Goal: Entertainment & Leisure: Consume media (video, audio)

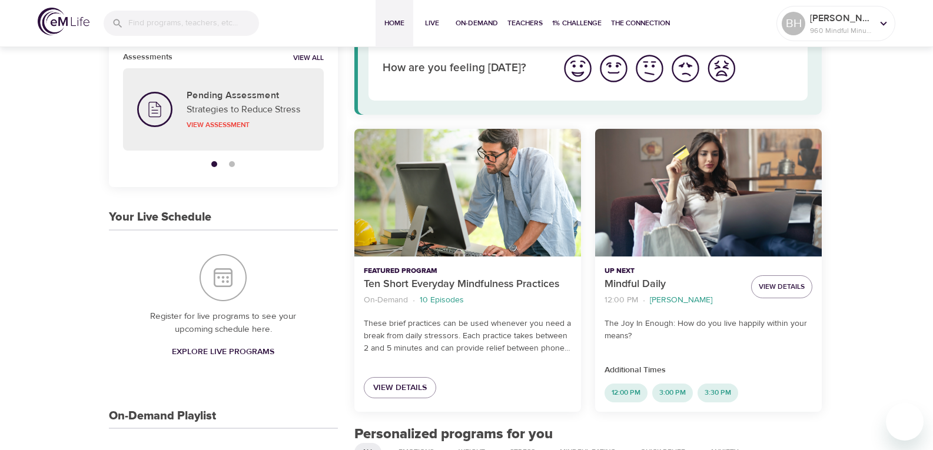
scroll to position [294, 0]
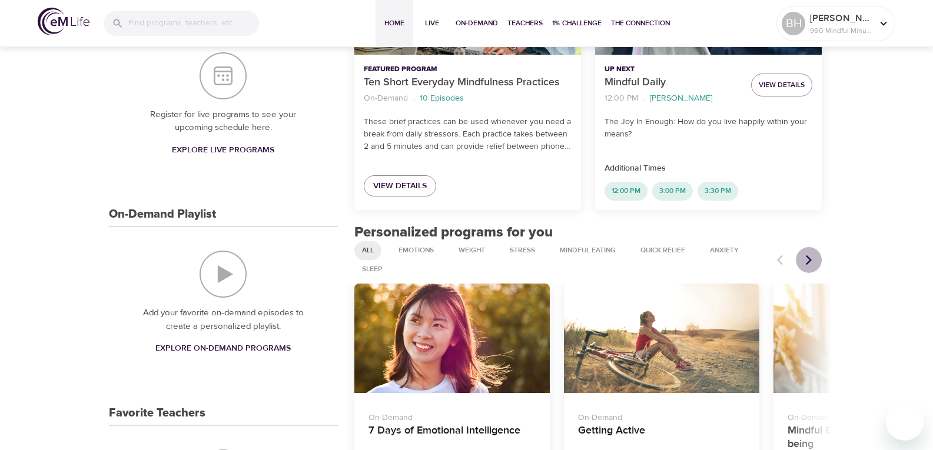
click at [812, 258] on icon "Next items" at bounding box center [809, 260] width 12 height 12
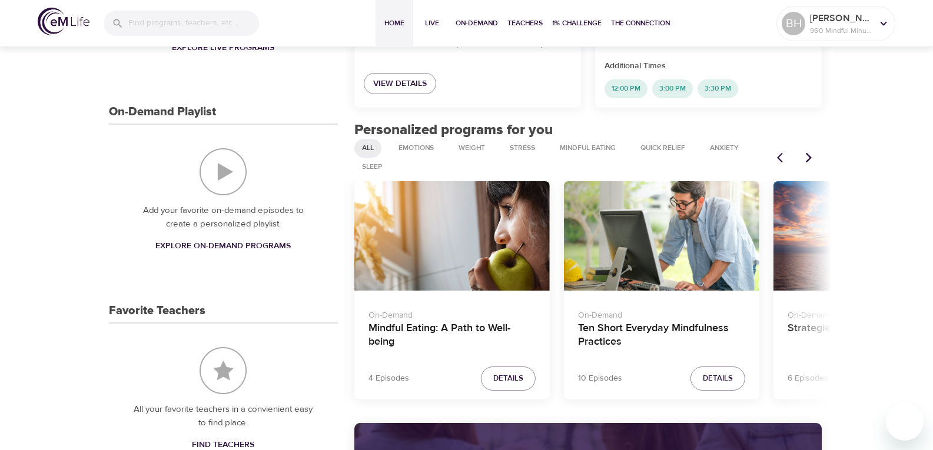
scroll to position [412, 0]
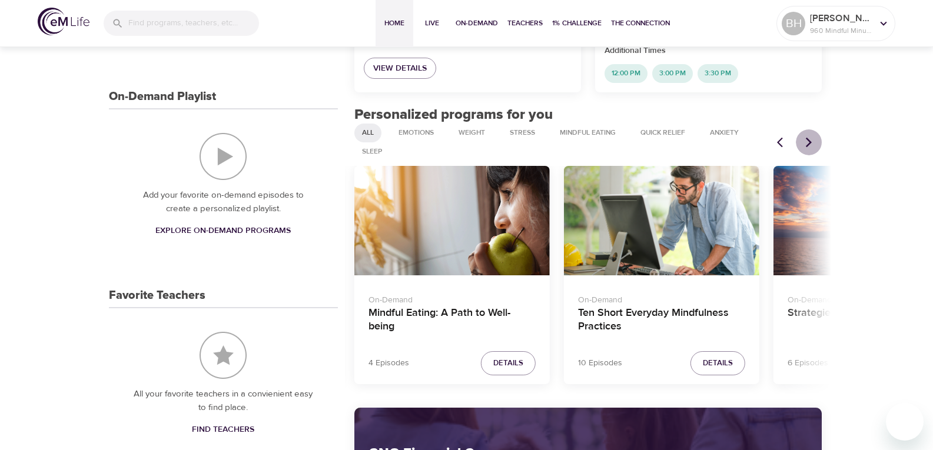
click at [810, 142] on icon "Next items" at bounding box center [809, 143] width 12 height 12
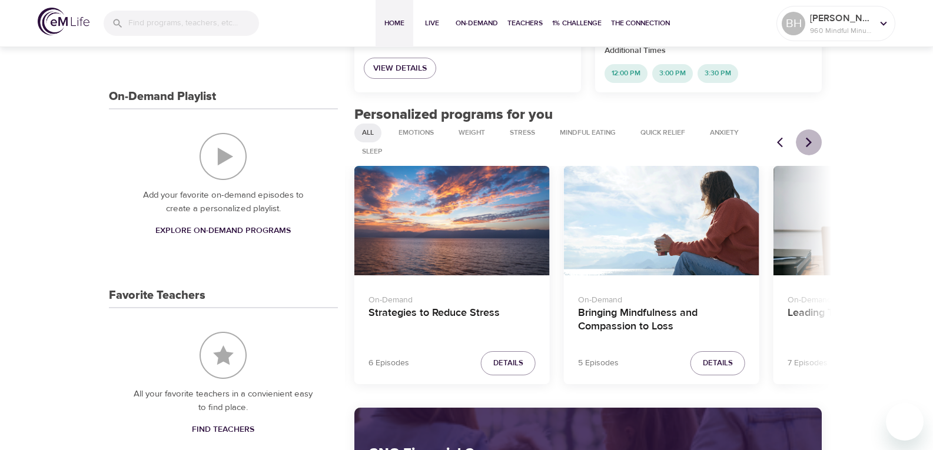
click at [812, 142] on icon "Next items" at bounding box center [809, 142] width 6 height 10
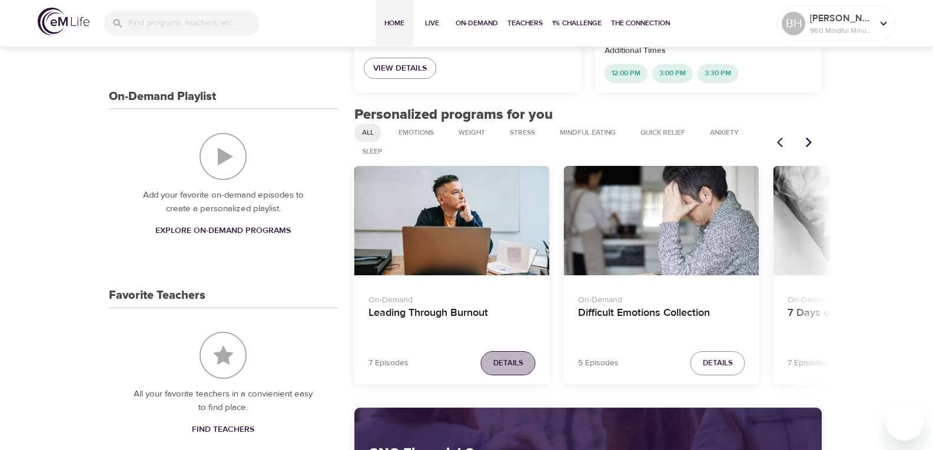
click at [514, 375] on button "Details" at bounding box center [508, 363] width 55 height 24
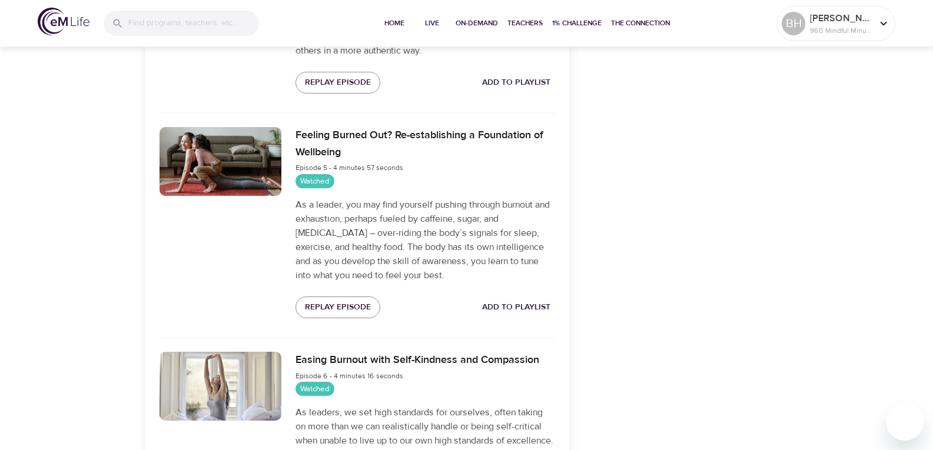
scroll to position [1177, 0]
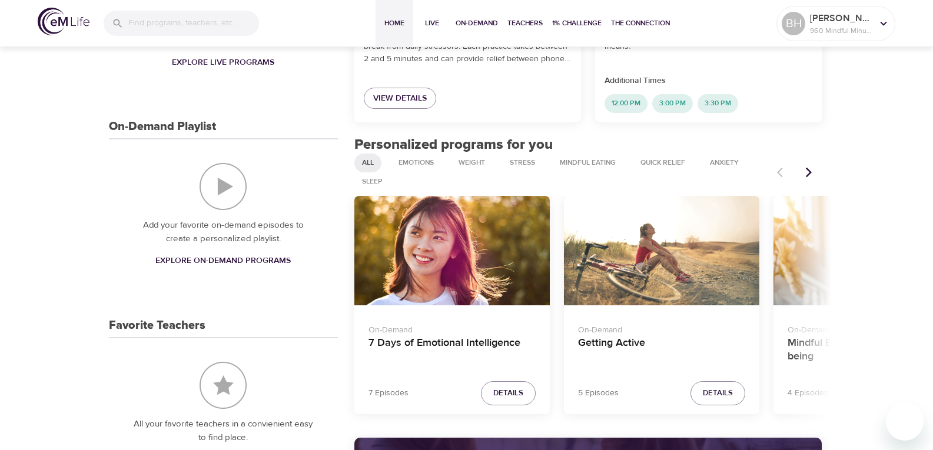
scroll to position [372, 0]
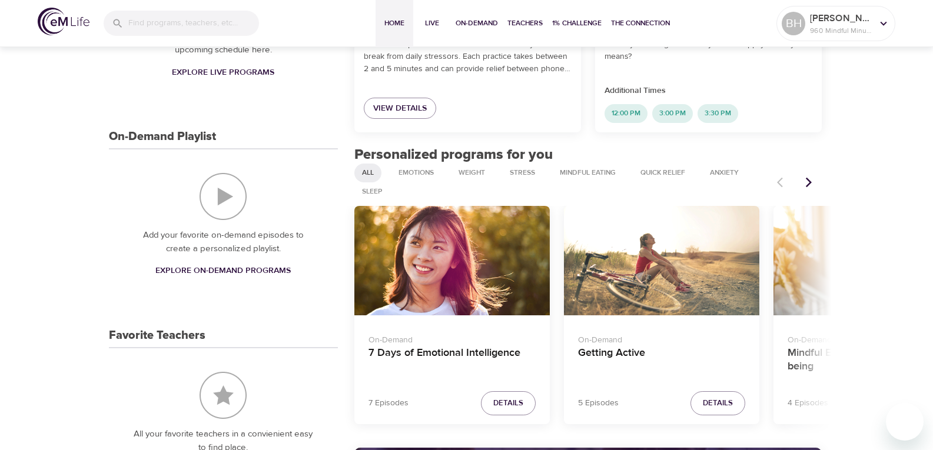
click at [807, 189] on button "Next items" at bounding box center [809, 182] width 26 height 26
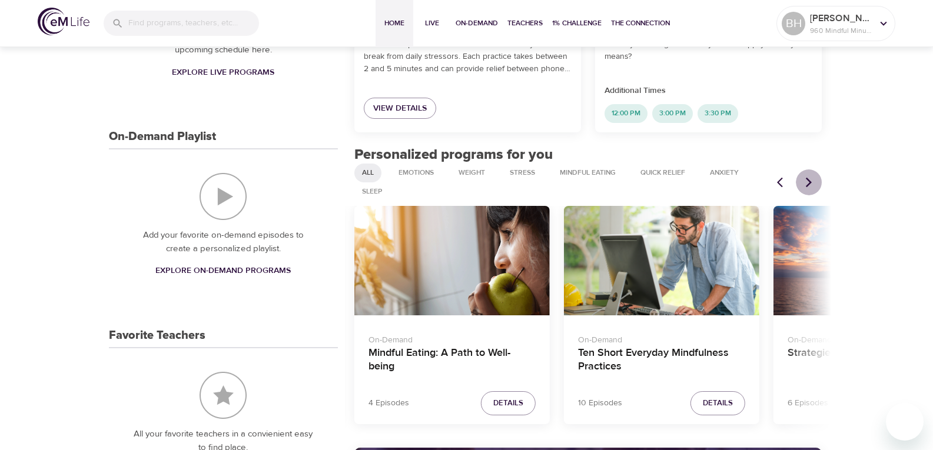
click at [807, 189] on button "Next items" at bounding box center [809, 182] width 26 height 26
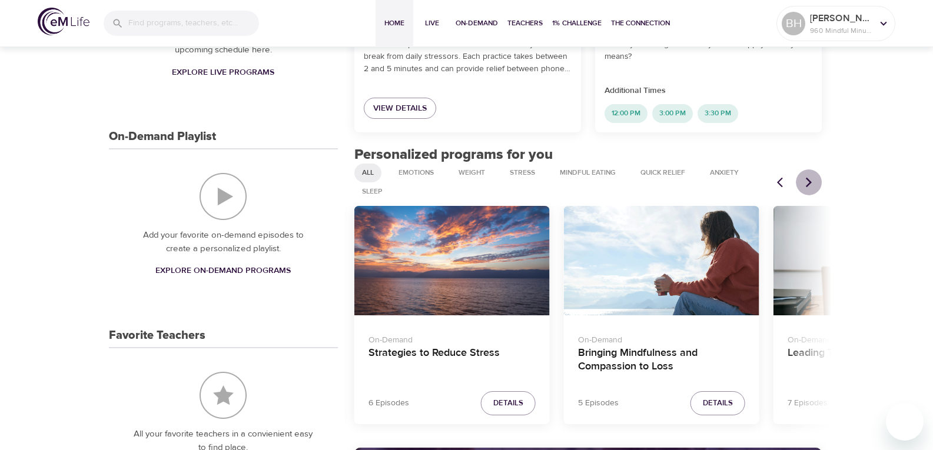
click at [807, 189] on button "Next items" at bounding box center [809, 182] width 26 height 26
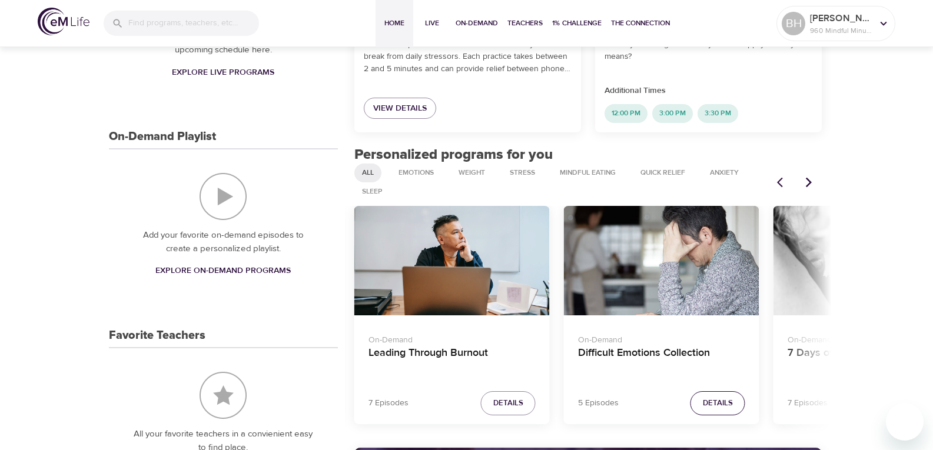
click at [716, 405] on span "Details" at bounding box center [718, 404] width 30 height 14
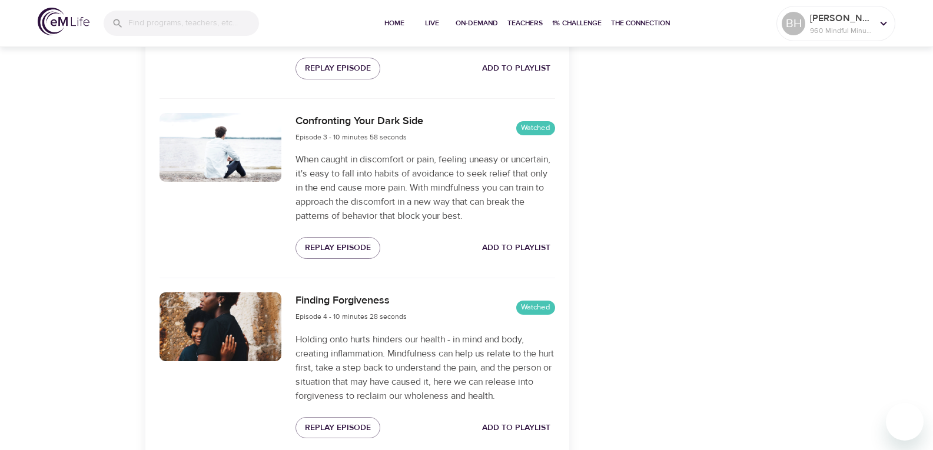
scroll to position [966, 0]
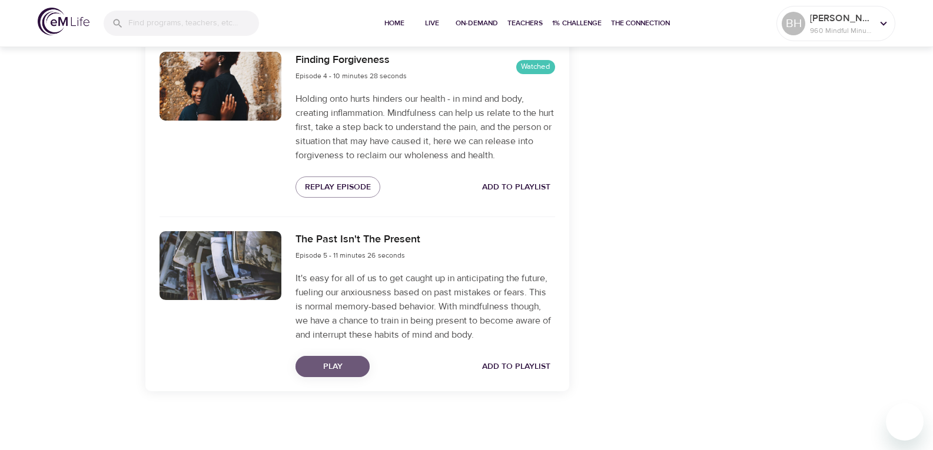
click at [351, 365] on span "Play" at bounding box center [332, 367] width 55 height 15
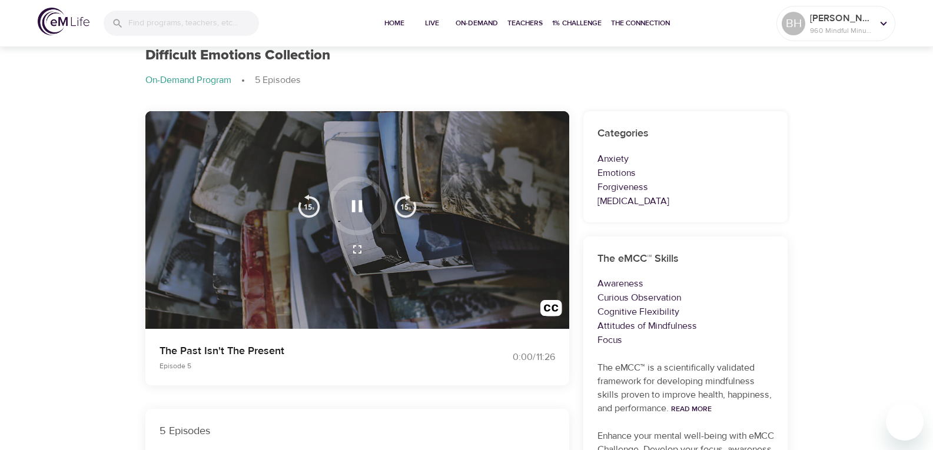
scroll to position [0, 0]
